Goal: Information Seeking & Learning: Understand process/instructions

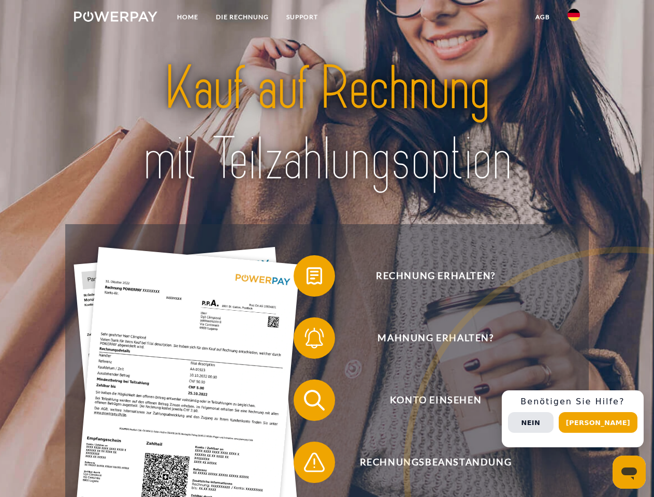
click at [115, 18] on img at bounding box center [115, 16] width 83 height 10
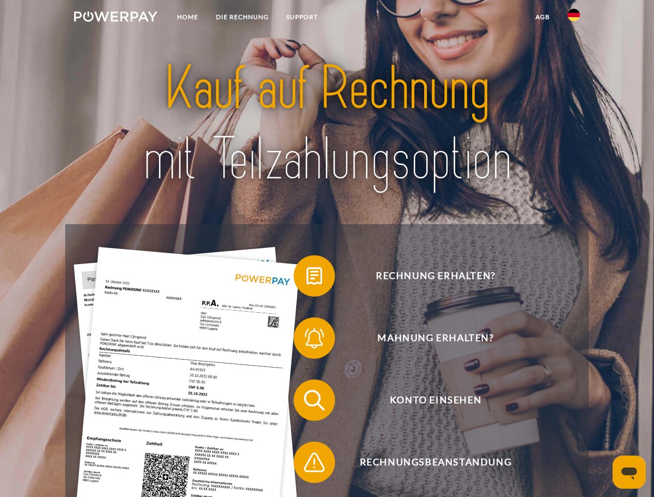
click at [574, 18] on img at bounding box center [573, 15] width 12 height 12
click at [542, 17] on link "agb" at bounding box center [543, 17] width 32 height 19
click at [306, 278] on span at bounding box center [299, 276] width 52 height 52
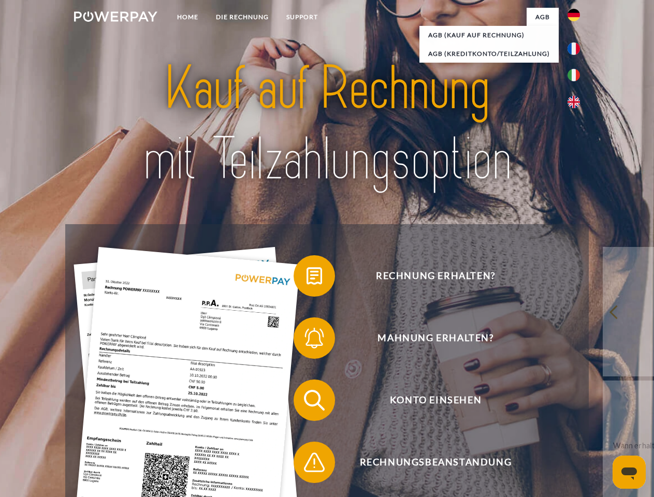
click at [306, 340] on div "Rechnung erhalten? Mahnung erhalten? Konto einsehen" at bounding box center [326, 431] width 523 height 414
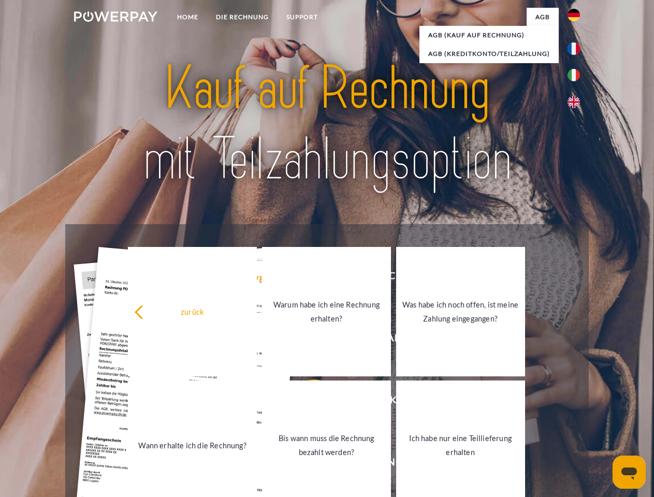
click at [306, 402] on link "Bis wann muss die Rechnung bezahlt werden?" at bounding box center [326, 445] width 129 height 129
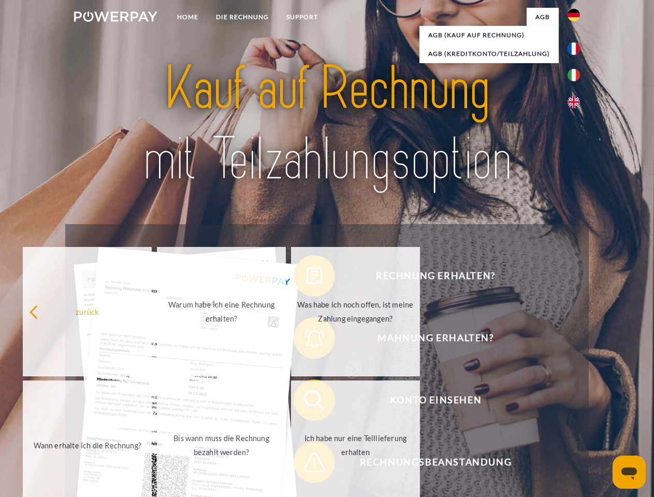
click at [306, 464] on span at bounding box center [299, 462] width 52 height 52
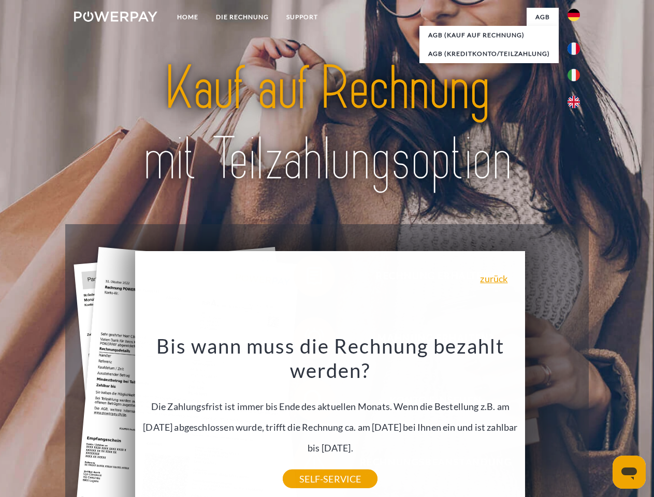
click at [576, 419] on div "Rechnung erhalten? Mahnung erhalten? Konto einsehen" at bounding box center [326, 431] width 523 height 414
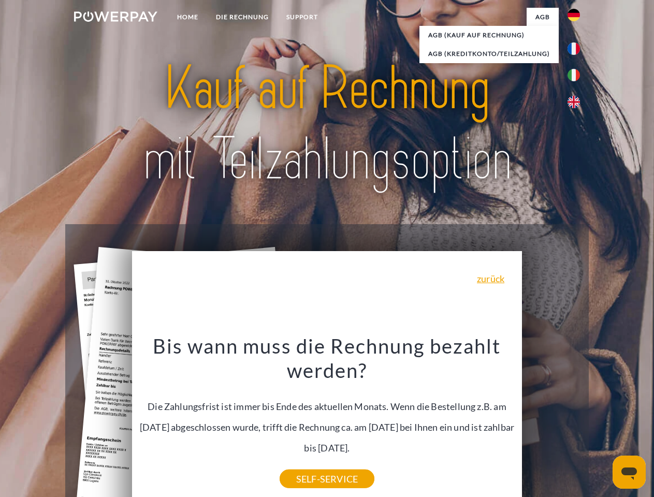
click at [551, 421] on span "Konto einsehen" at bounding box center [436, 399] width 254 height 41
click at [602, 422] on header "Home DIE RECHNUNG SUPPORT" at bounding box center [327, 357] width 654 height 715
